Goal: Entertainment & Leisure: Consume media (video, audio)

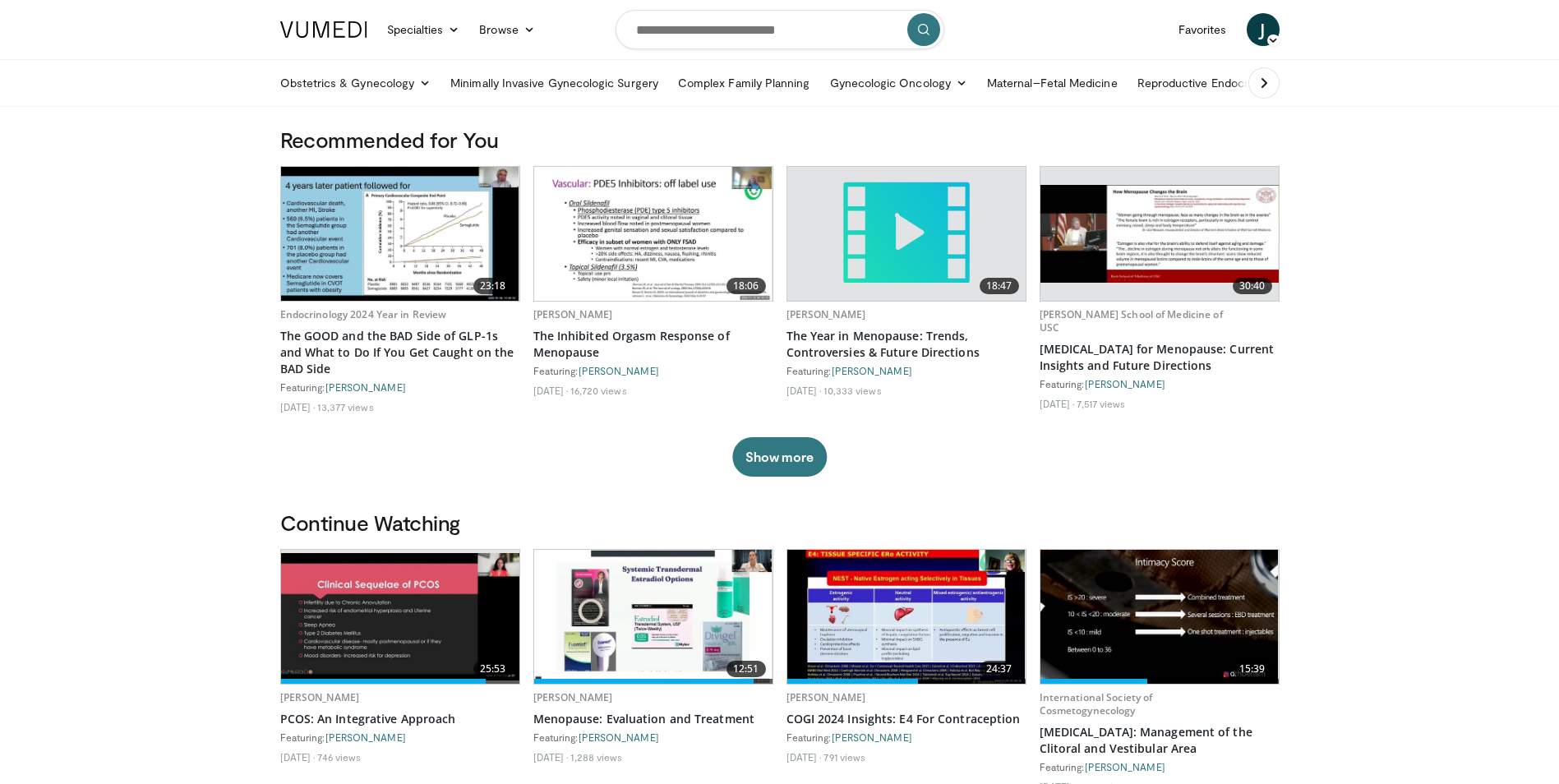
scroll to position [82, 0]
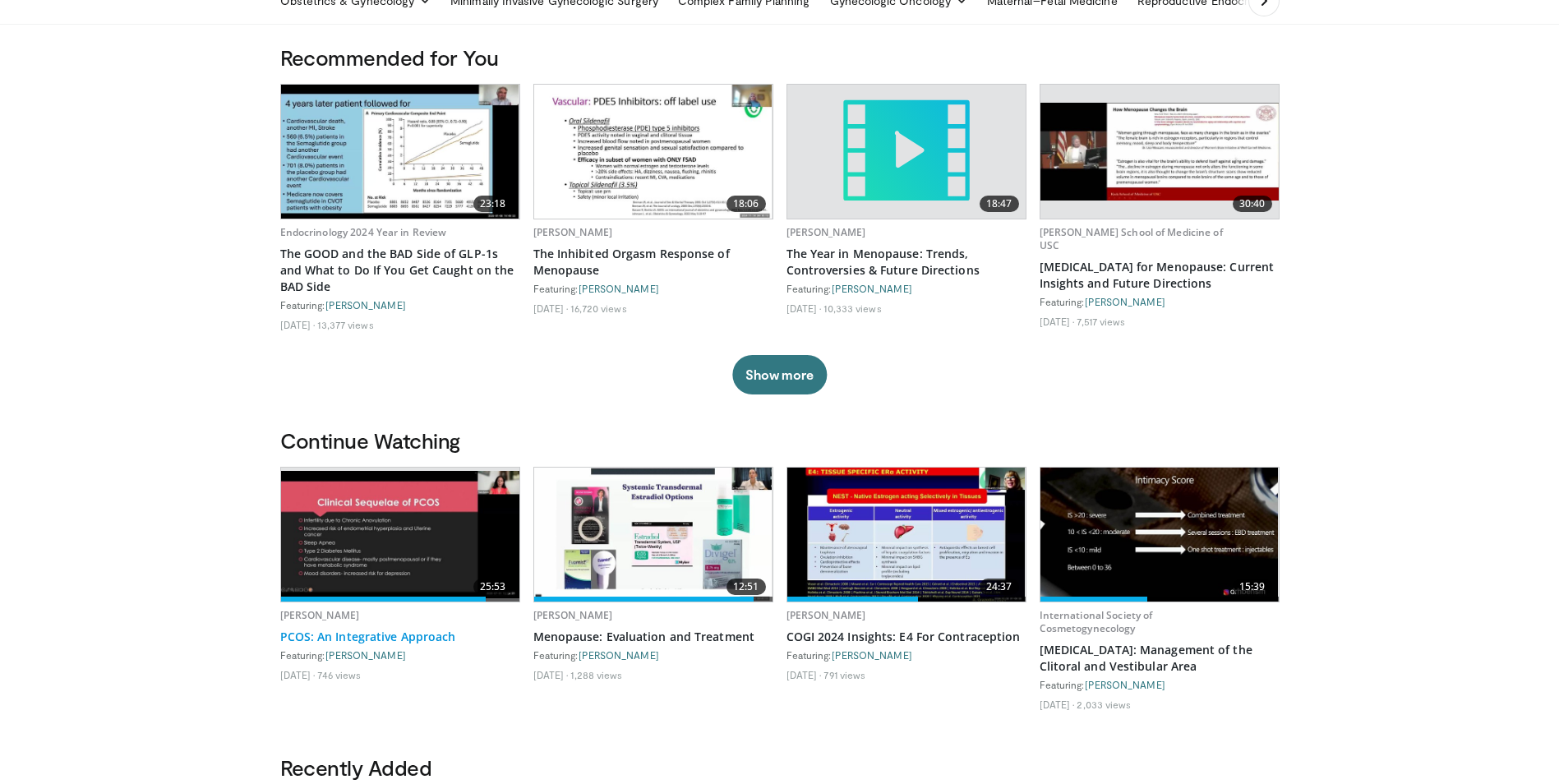
click at [405, 635] on link "PCOS: An Integrative Approach" at bounding box center [400, 636] width 240 height 16
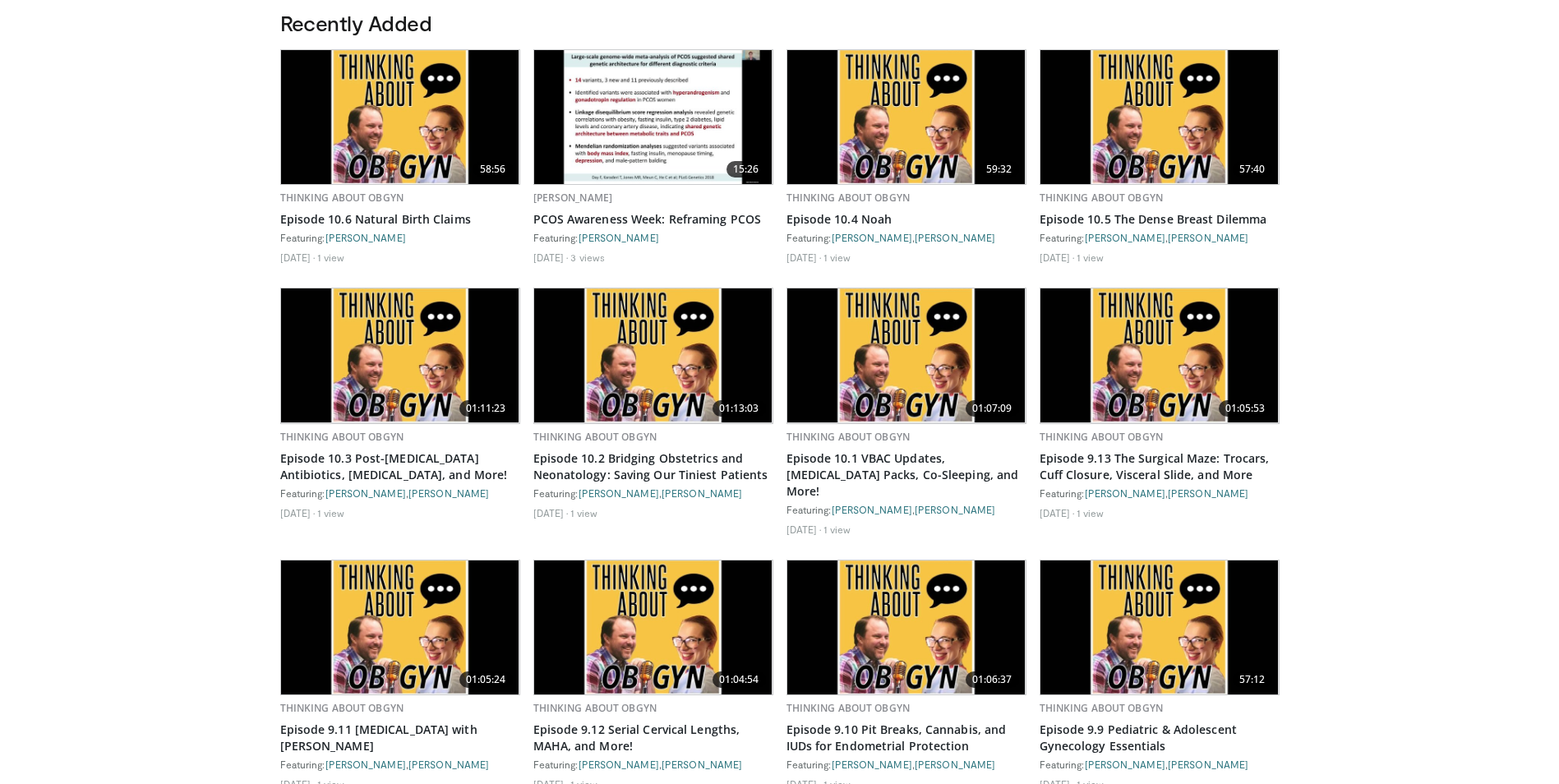
scroll to position [904, 0]
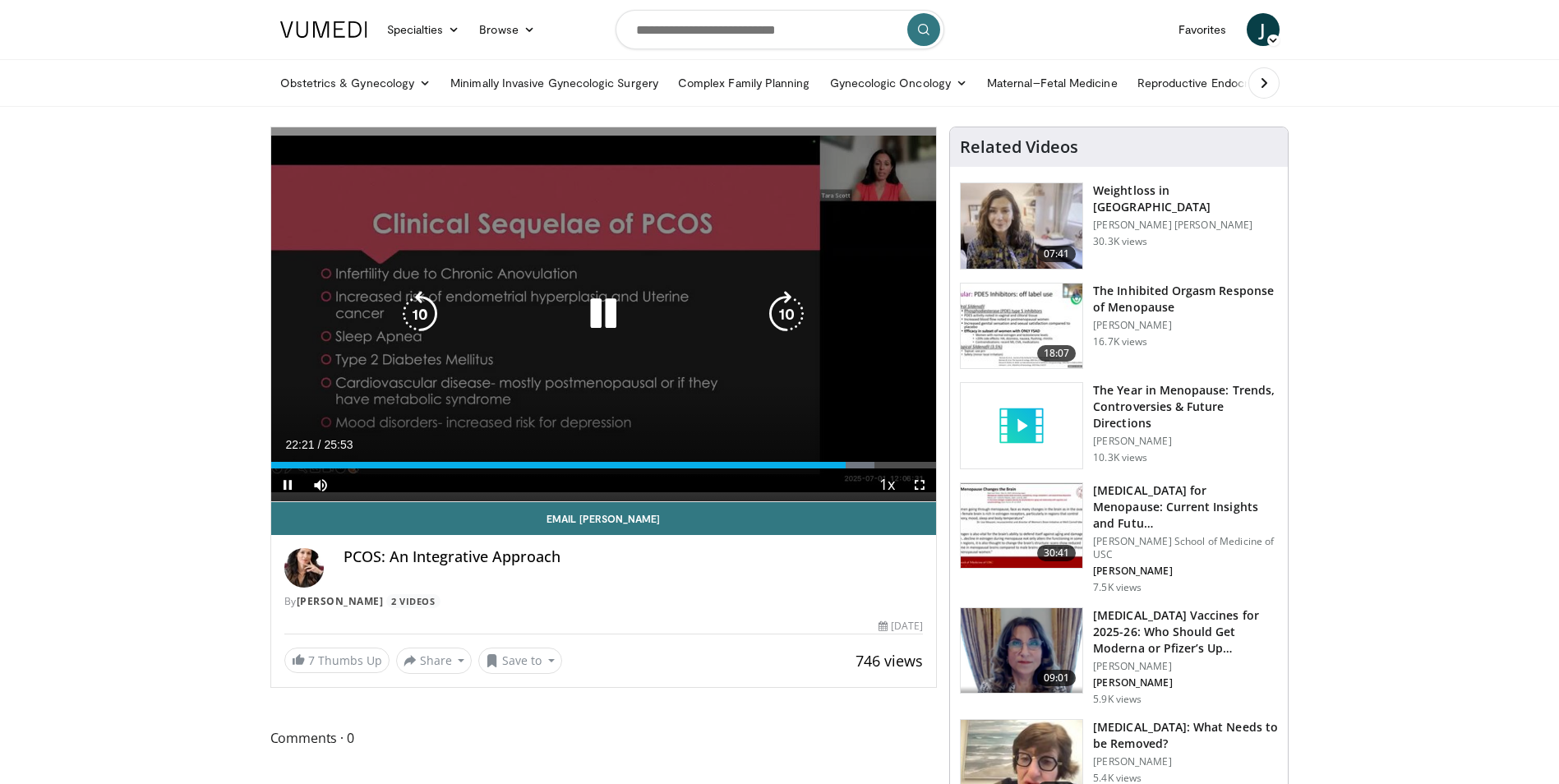
click at [600, 316] on icon "Video Player" at bounding box center [603, 314] width 46 height 46
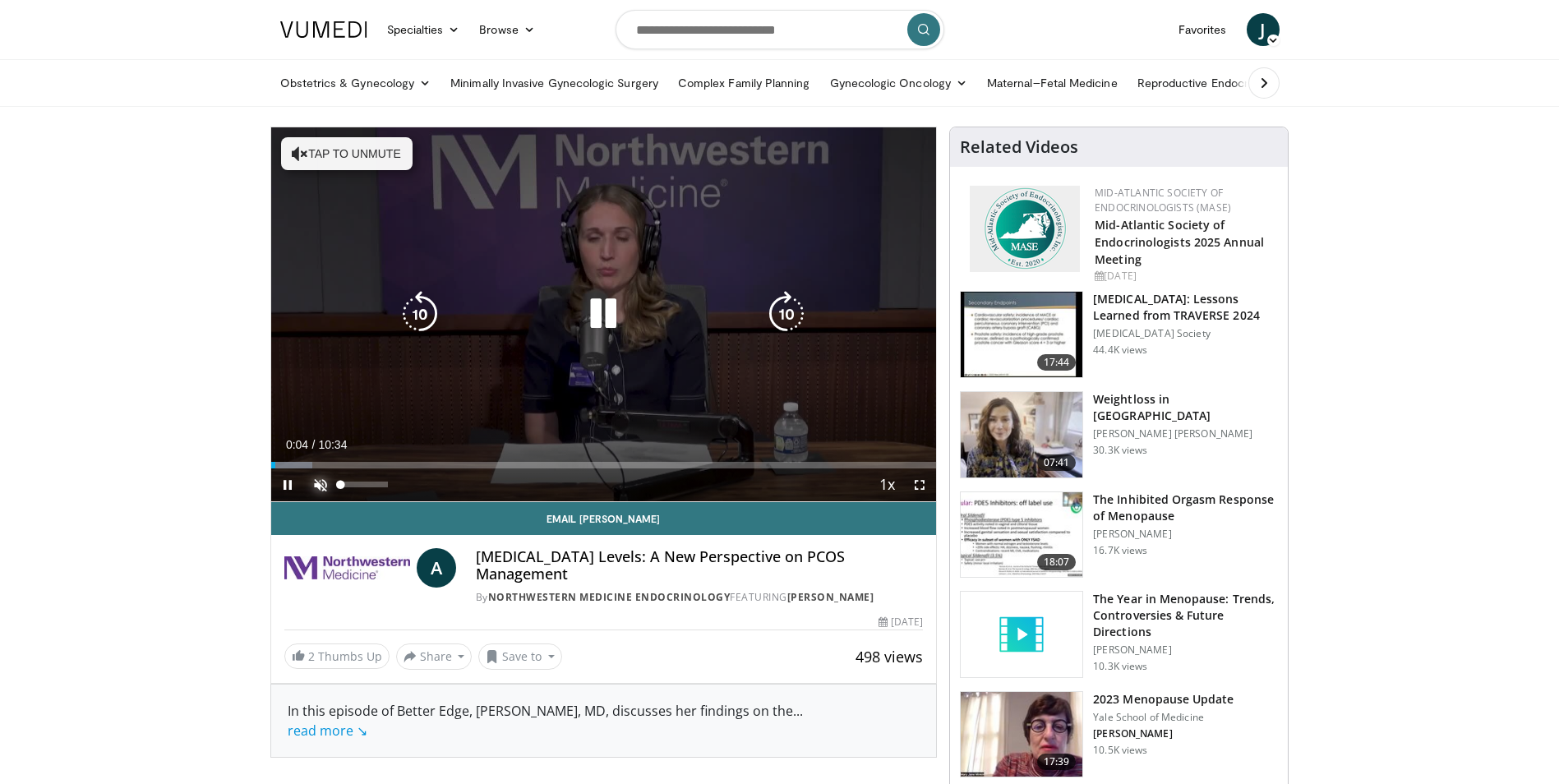
click at [319, 483] on span "Video Player" at bounding box center [320, 484] width 33 height 33
click at [605, 315] on icon "Video Player" at bounding box center [603, 314] width 46 height 46
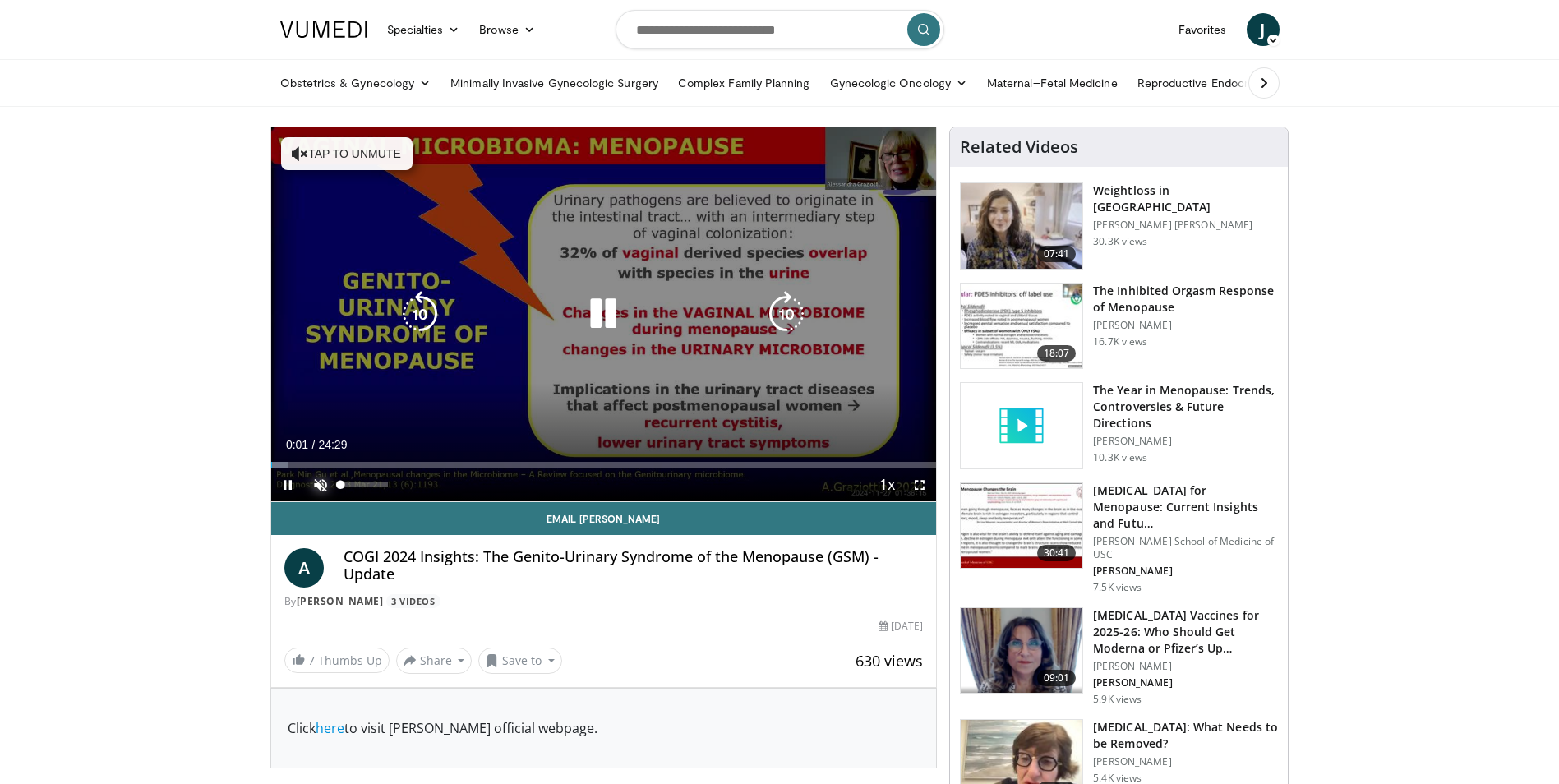
click at [318, 481] on span "Video Player" at bounding box center [320, 484] width 33 height 33
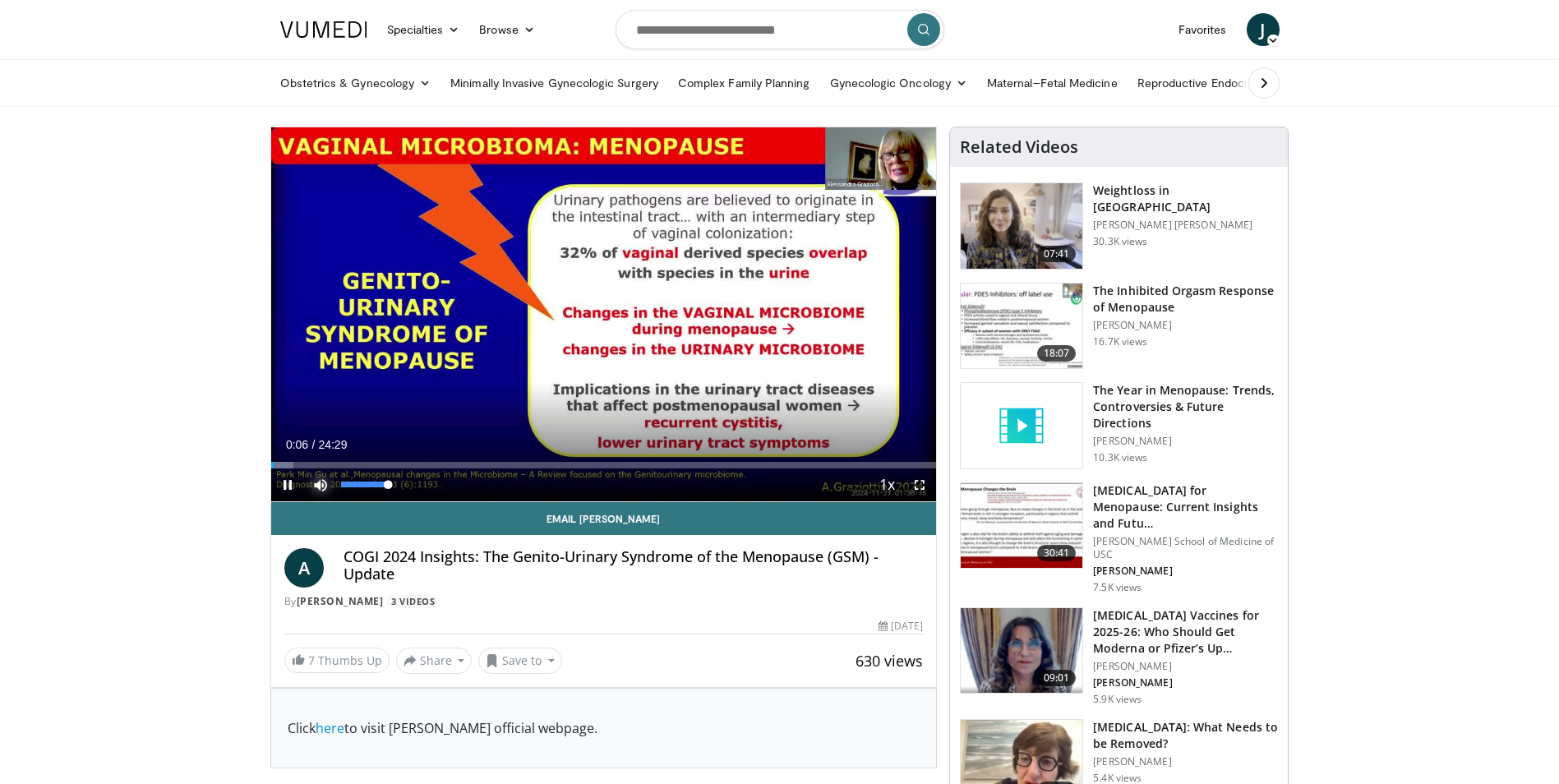
drag, startPoint x: 391, startPoint y: 484, endPoint x: 401, endPoint y: 484, distance: 10.0
click at [401, 484] on div "Mute 100%" at bounding box center [361, 484] width 115 height 33
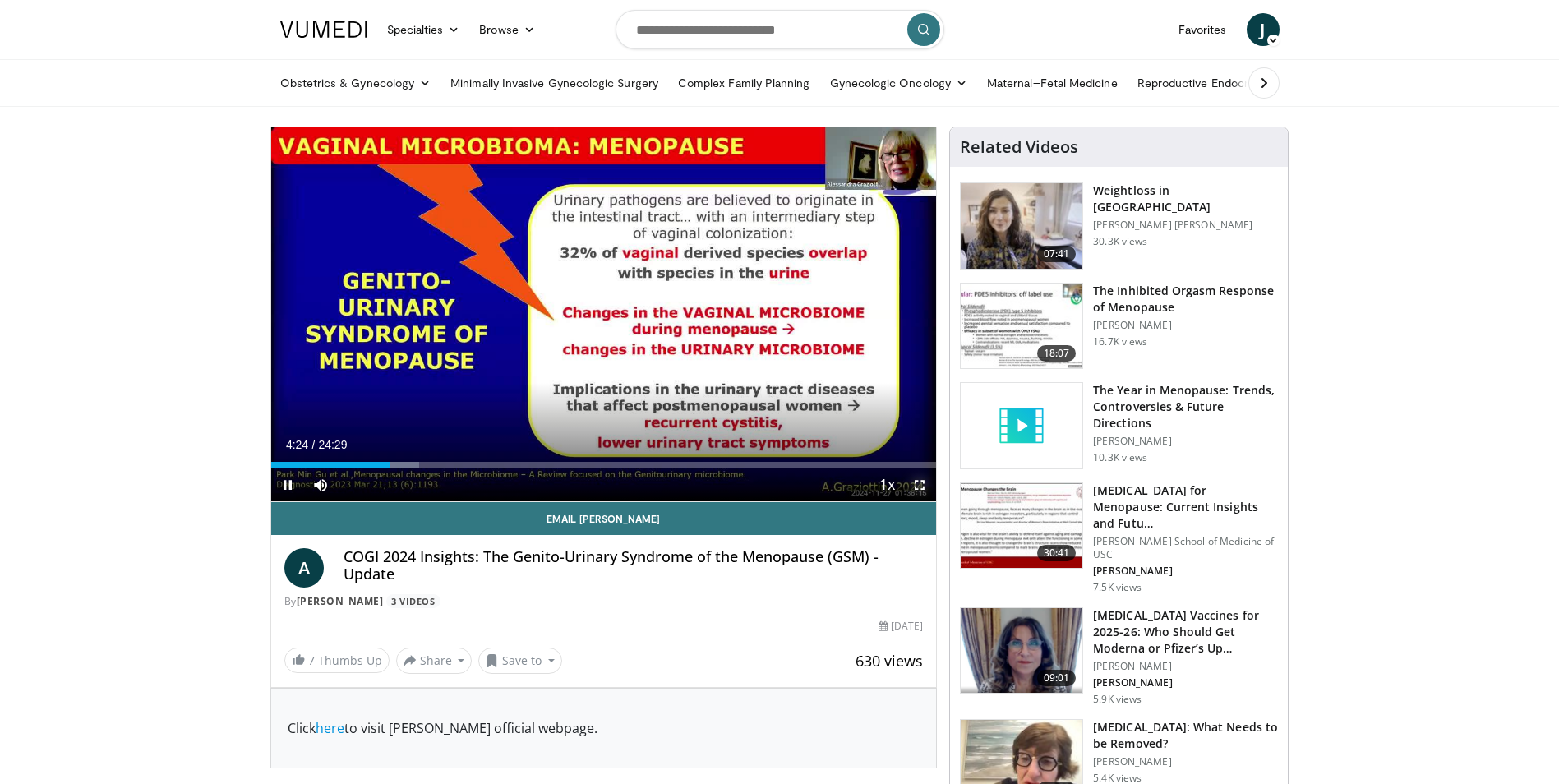
click at [918, 484] on span "Video Player" at bounding box center [919, 484] width 33 height 33
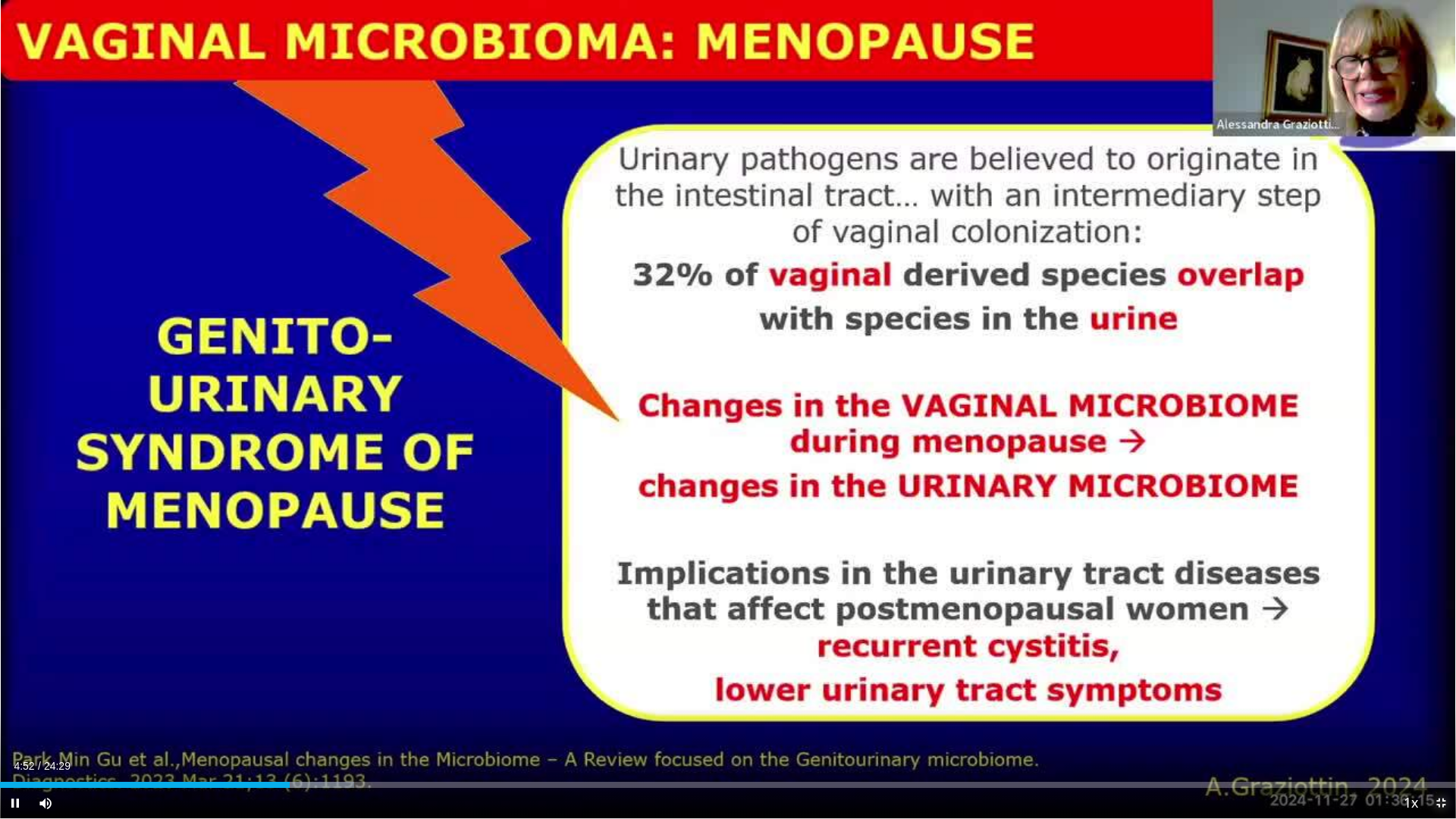
click at [1438, 723] on span "Video Player" at bounding box center [1440, 803] width 30 height 30
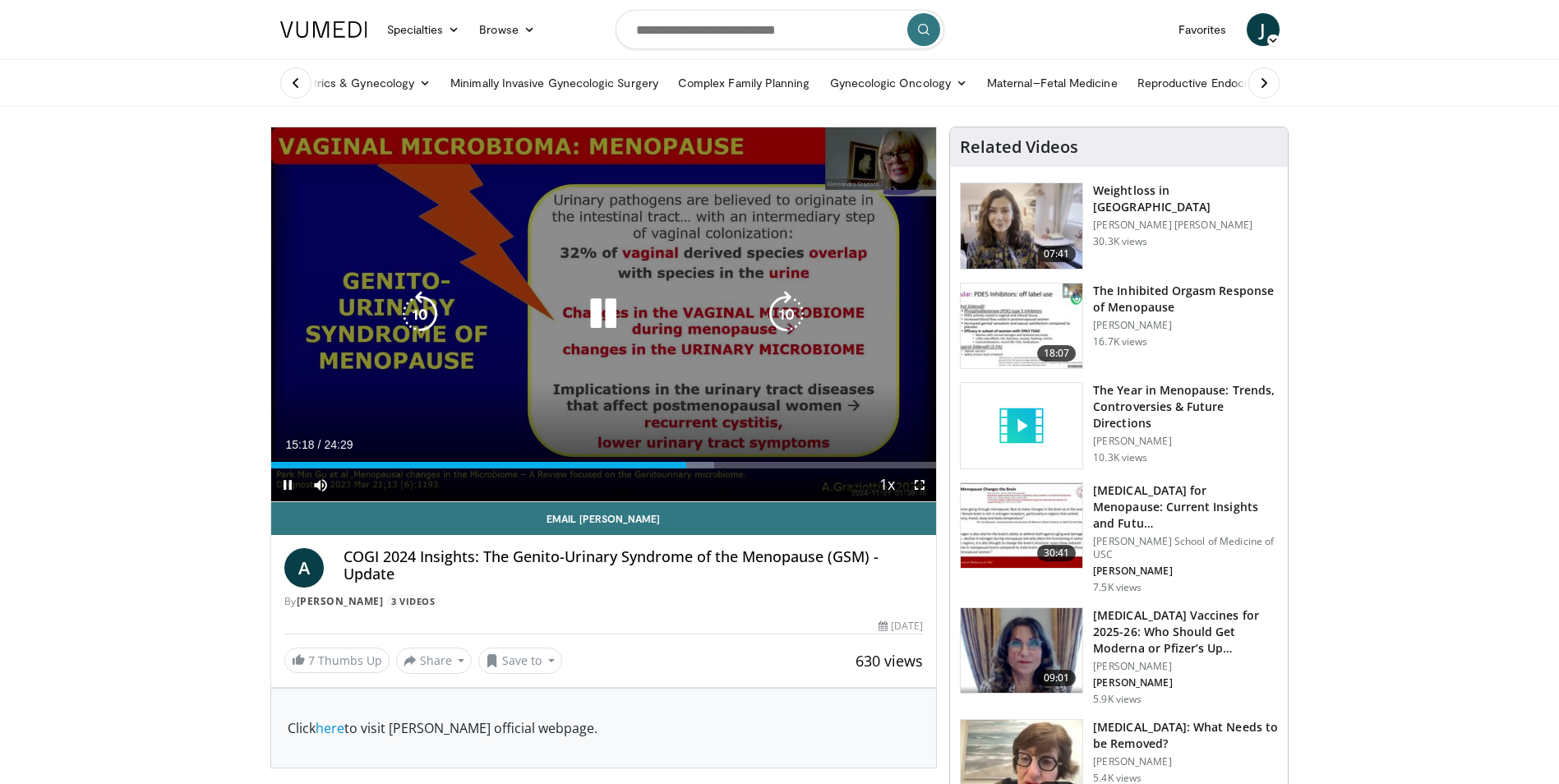
click at [600, 315] on icon "Video Player" at bounding box center [603, 314] width 46 height 46
